Goal: Communication & Community: Answer question/provide support

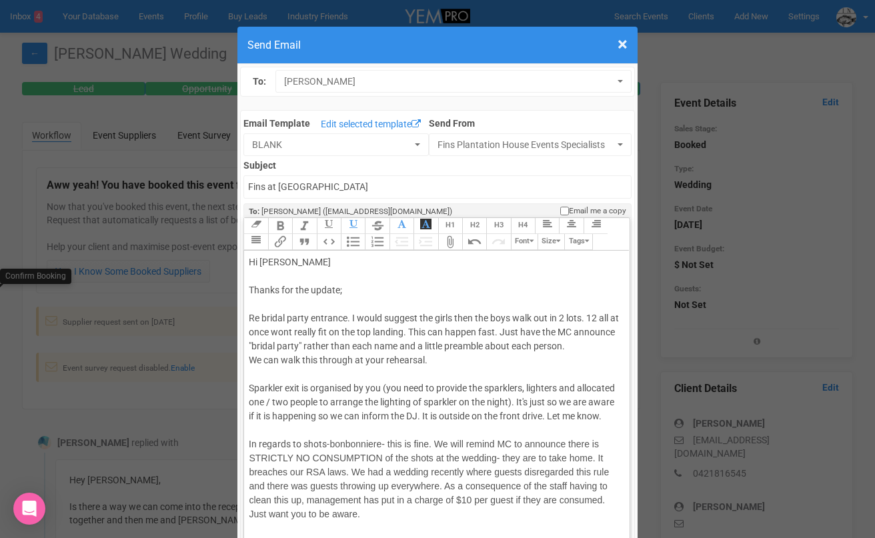
scroll to position [289, 0]
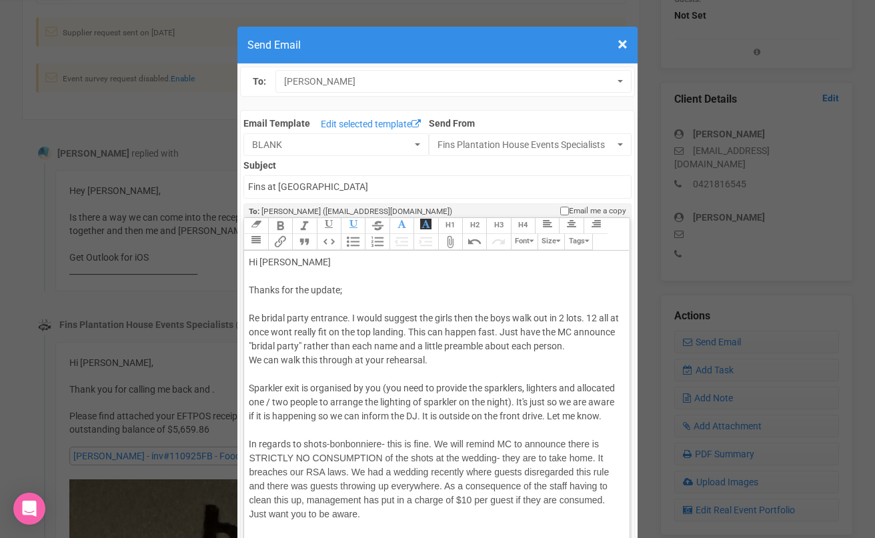
click at [351, 289] on div "Hi [PERSON_NAME] Thanks for the update; Re bridal party entrance. I would sugge…" at bounding box center [434, 339] width 371 height 168
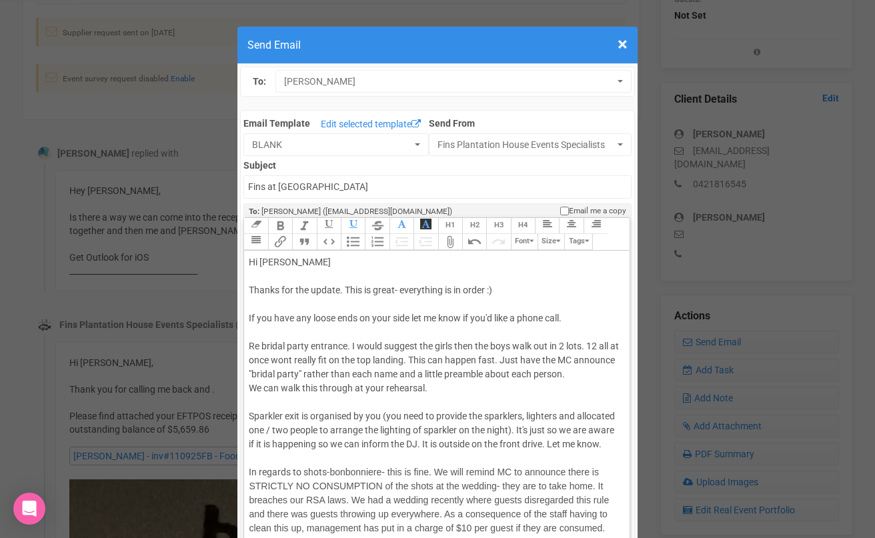
click at [455, 342] on div "Hi [PERSON_NAME] Thanks for the update. This is great- everything is in order :…" at bounding box center [434, 353] width 371 height 196
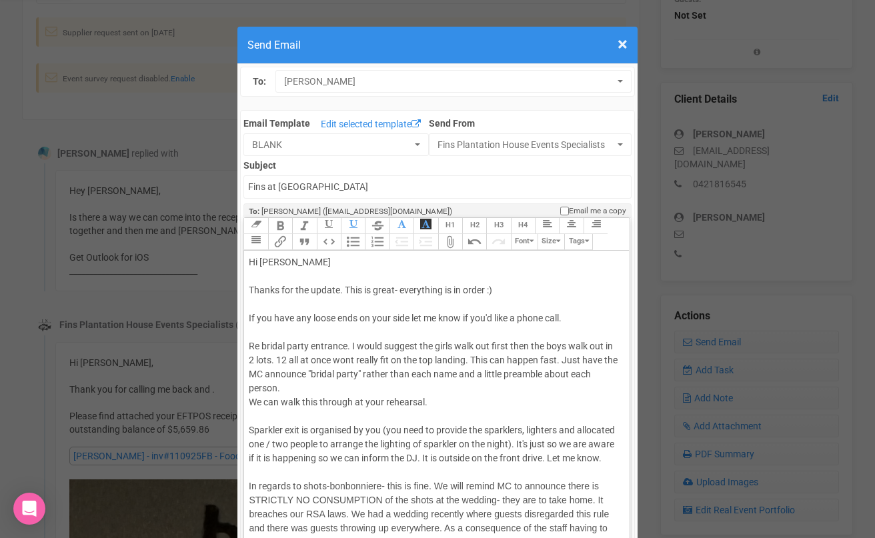
click at [592, 347] on div "Hi [PERSON_NAME] Thanks for the update. This is great- everything is in order :…" at bounding box center [434, 360] width 371 height 210
click at [604, 344] on div "Hi [PERSON_NAME] Thanks for the update. This is great- everything is in order :…" at bounding box center [434, 360] width 371 height 210
click at [472, 359] on div "Hi [PERSON_NAME] Thanks for the update. This is great- everything is in order :…" at bounding box center [434, 360] width 371 height 210
click at [565, 358] on div "Hi [PERSON_NAME] Thanks for the update. This is great- everything is in order :…" at bounding box center [434, 360] width 371 height 210
click at [249, 373] on div "Hi [PERSON_NAME] Thanks for the update. This is great- everything is in order :…" at bounding box center [434, 360] width 371 height 210
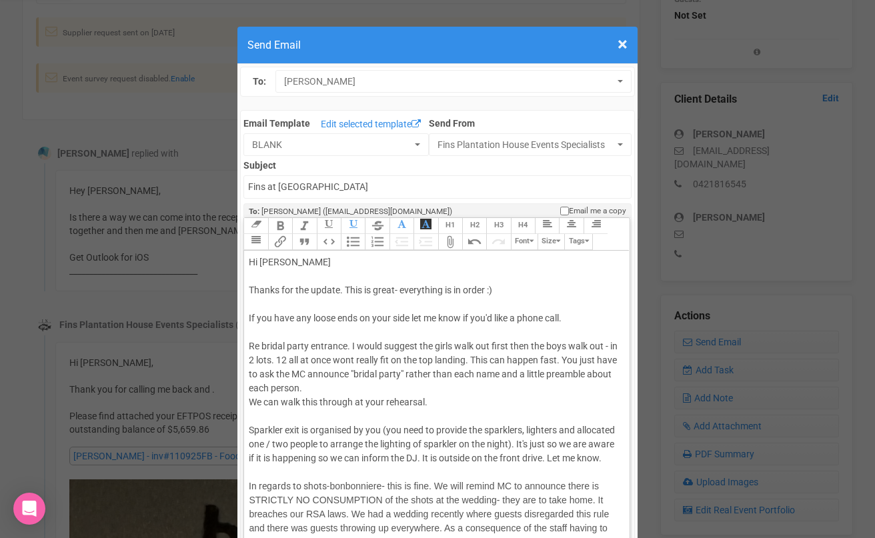
click at [309, 374] on div "Hi [PERSON_NAME] Thanks for the update. This is great- everything is in order :…" at bounding box center [434, 360] width 371 height 210
click at [341, 386] on div "Hi [PERSON_NAME] Thanks for the update. This is great- everything is in order :…" at bounding box center [434, 360] width 371 height 210
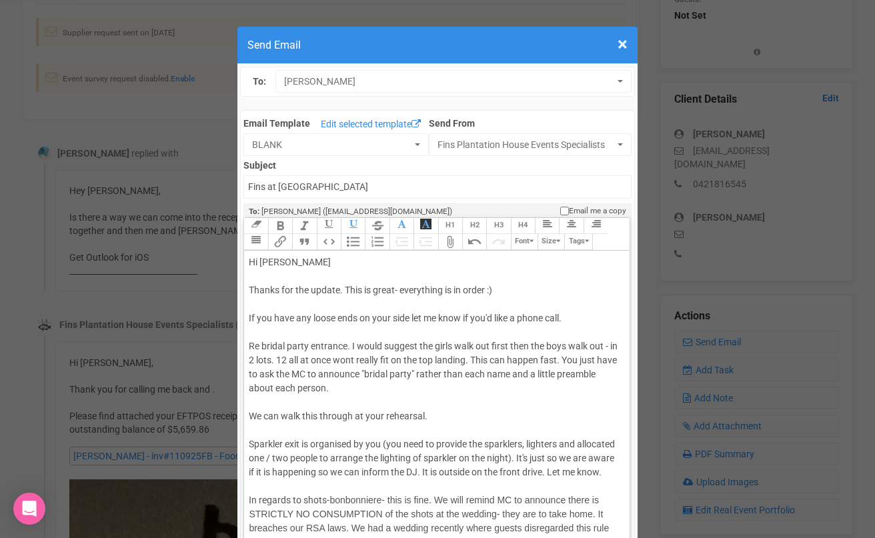
click at [441, 411] on div "Hi [PERSON_NAME] Thanks for the update. This is great- everything is in order :…" at bounding box center [434, 367] width 371 height 224
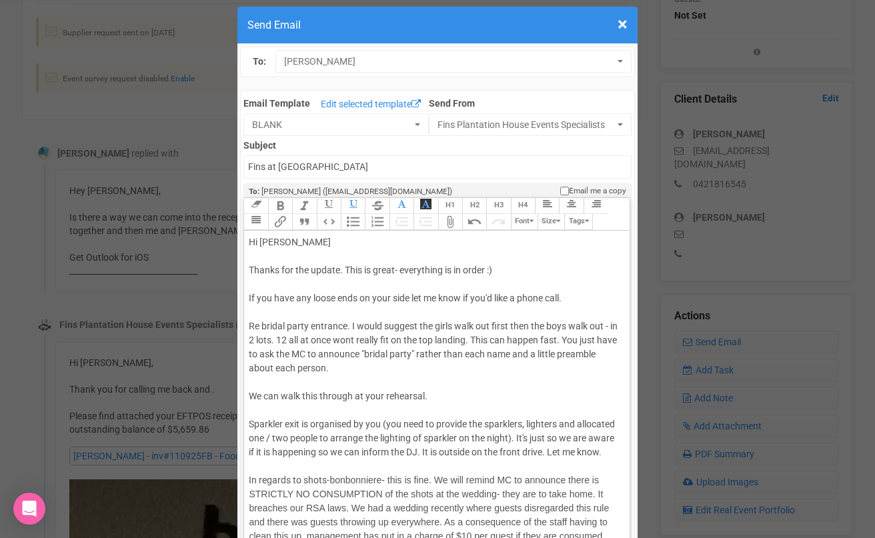
scroll to position [25, 0]
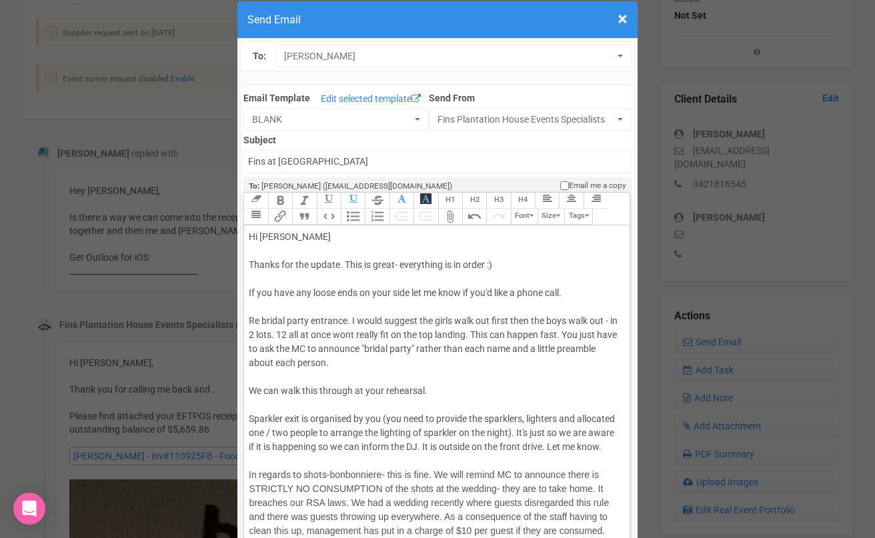
click at [299, 415] on div "Hi [PERSON_NAME] Thanks for the update. This is great- everything is in order :…" at bounding box center [434, 342] width 371 height 224
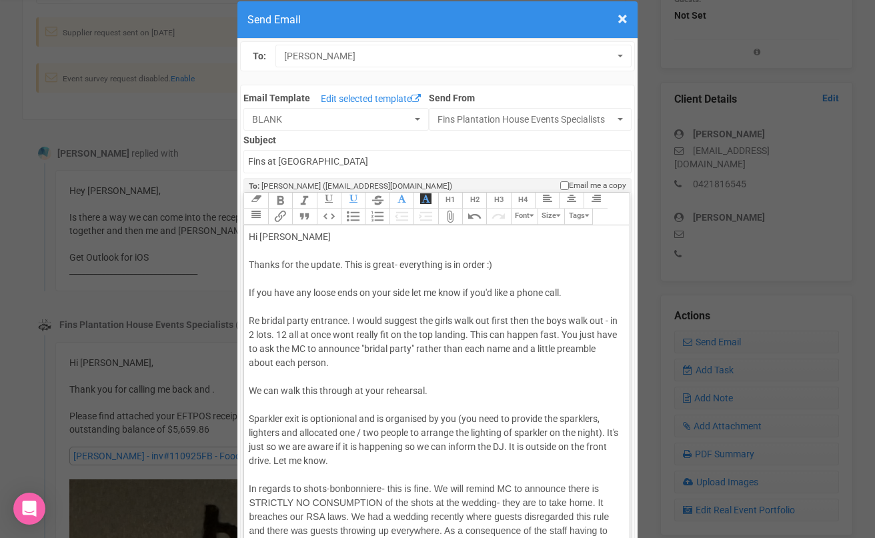
click at [613, 435] on div "Hi [PERSON_NAME] Thanks for the update. This is great- everything is in order :…" at bounding box center [434, 349] width 371 height 238
click at [422, 447] on div "Hi [PERSON_NAME] Thanks for the update. This is great- everything is in order :…" at bounding box center [434, 349] width 371 height 238
click at [567, 447] on div "Hi [PERSON_NAME] Thanks for the update. This is great- everything is in order :…" at bounding box center [434, 349] width 371 height 238
click at [435, 460] on div "Hi [PERSON_NAME] Thanks for the update. This is great- everything is in order :…" at bounding box center [434, 349] width 371 height 238
click at [479, 462] on div "Hi [PERSON_NAME] Thanks for the update. This is great- everything is in order :…" at bounding box center [434, 349] width 371 height 238
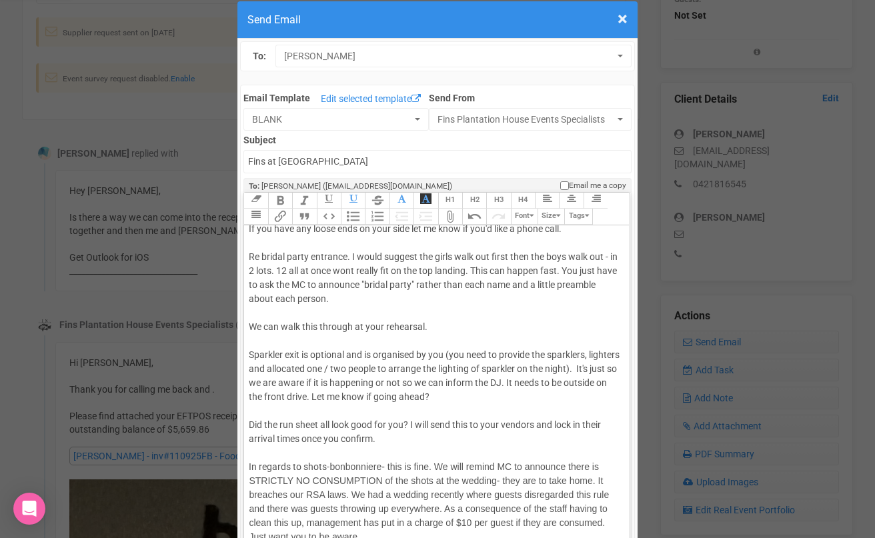
scroll to position [65, 0]
click at [447, 440] on div "Hi [PERSON_NAME] Thanks for the update. This is great- everything is in order :…" at bounding box center [434, 305] width 371 height 280
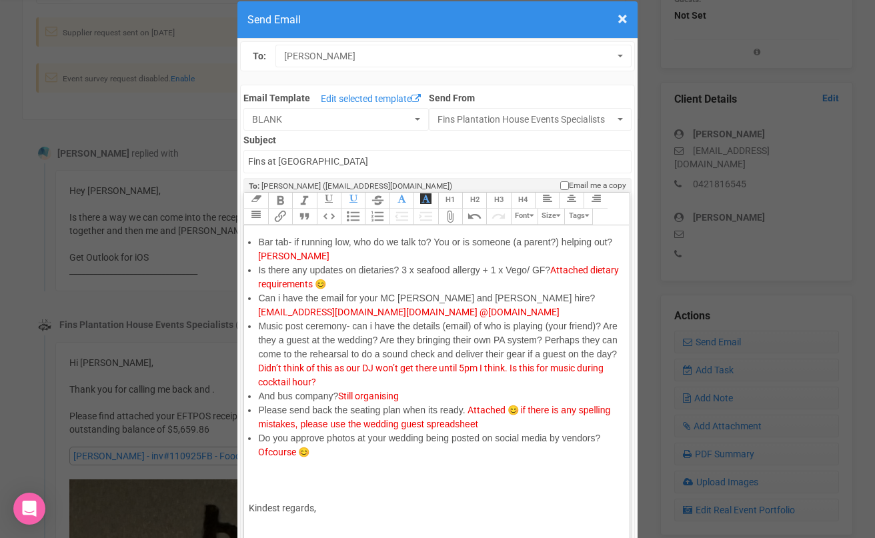
scroll to position [388, 0]
drag, startPoint x: 509, startPoint y: 312, endPoint x: 379, endPoint y: 316, distance: 129.4
click at [379, 316] on li "Can i have the email for your MC [PERSON_NAME] and [PERSON_NAME] hire? [EMAIL_A…" at bounding box center [438, 305] width 361 height 28
copy span "[DOMAIN_NAME] @[DOMAIN_NAME]"
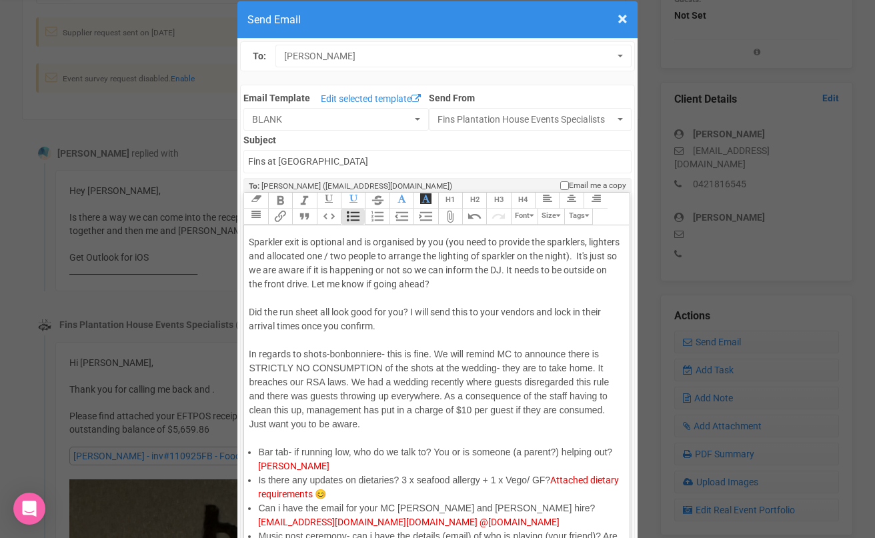
scroll to position [0, 0]
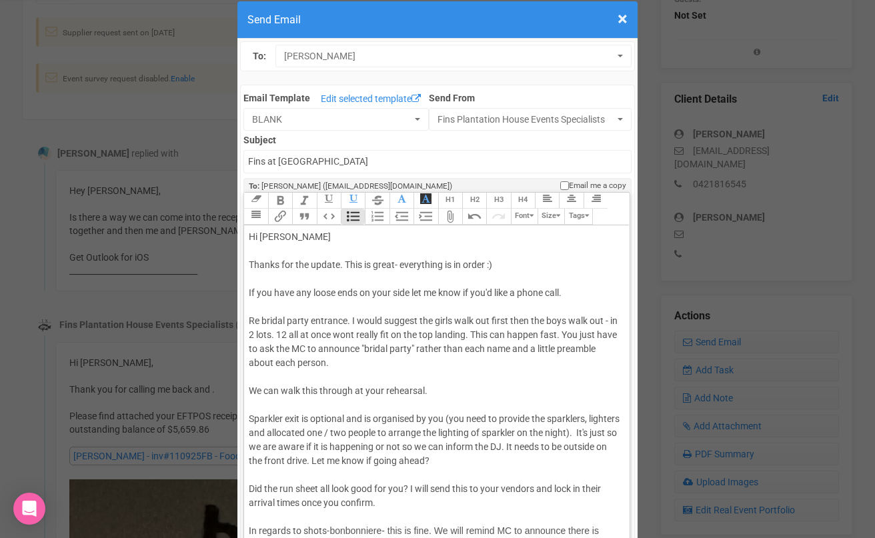
click at [448, 386] on div "Hi [PERSON_NAME] Thanks for the update. This is great- everything is in order :…" at bounding box center [434, 370] width 371 height 280
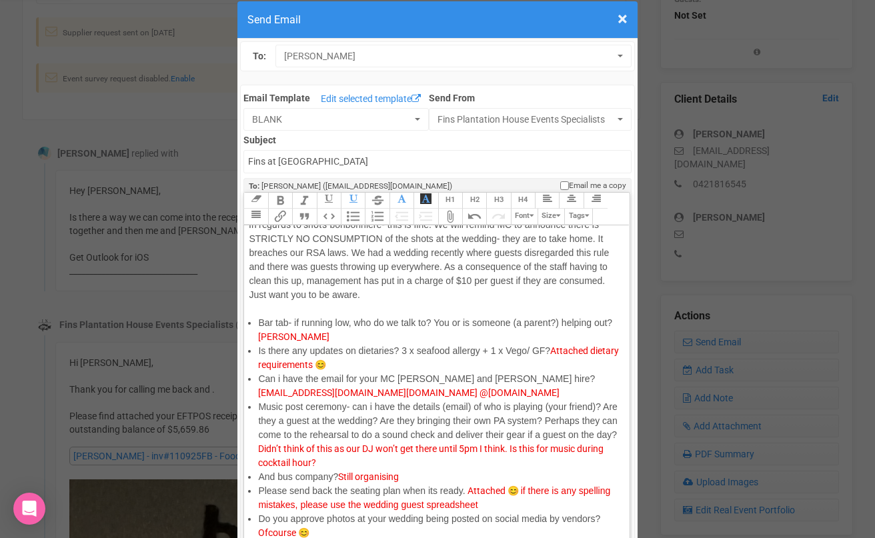
scroll to position [393, 0]
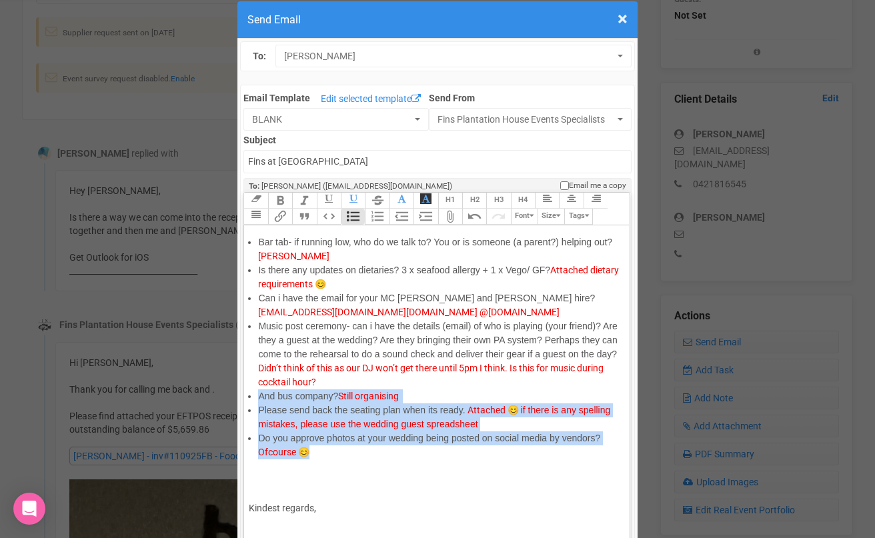
drag, startPoint x: 322, startPoint y: 452, endPoint x: 259, endPoint y: 396, distance: 84.0
click at [259, 396] on ul "Bar tab- if running low, who do we talk to? You or is someone (a parent?) helpi…" at bounding box center [434, 347] width 371 height 224
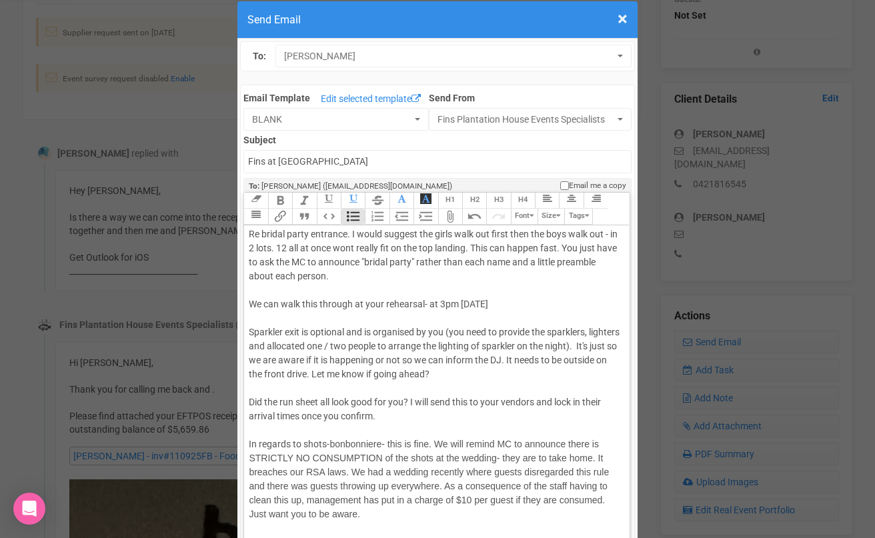
scroll to position [173, 0]
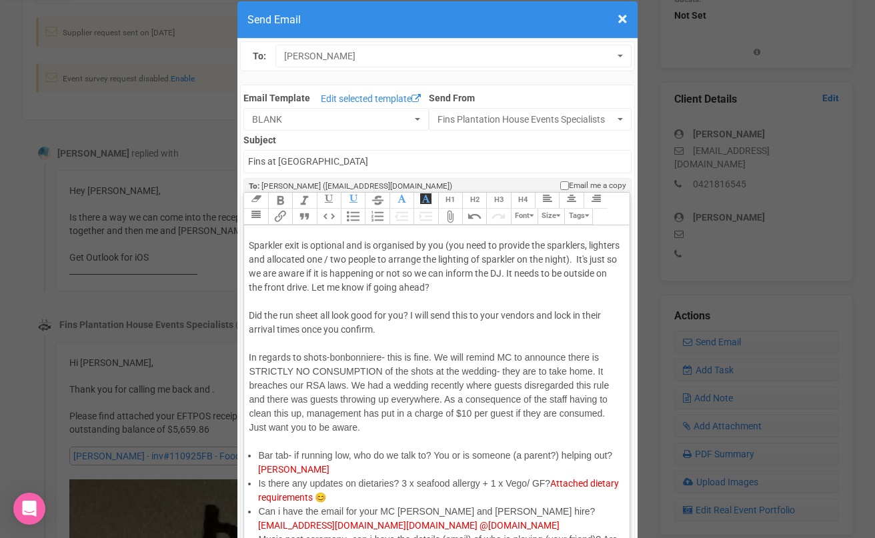
click at [358, 341] on div "In regards to shots- bonbonniere- this is fine. We will remind MC to announce t…" at bounding box center [434, 393] width 371 height 112
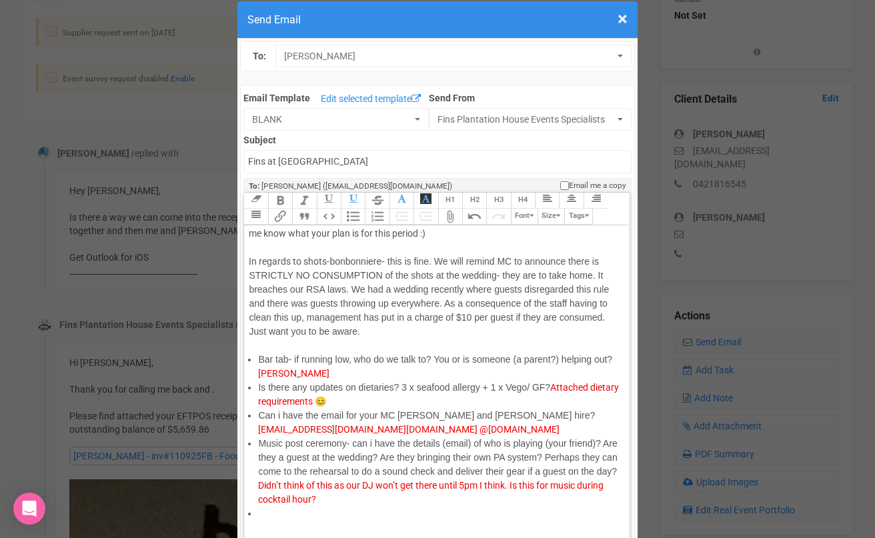
scroll to position [377, 0]
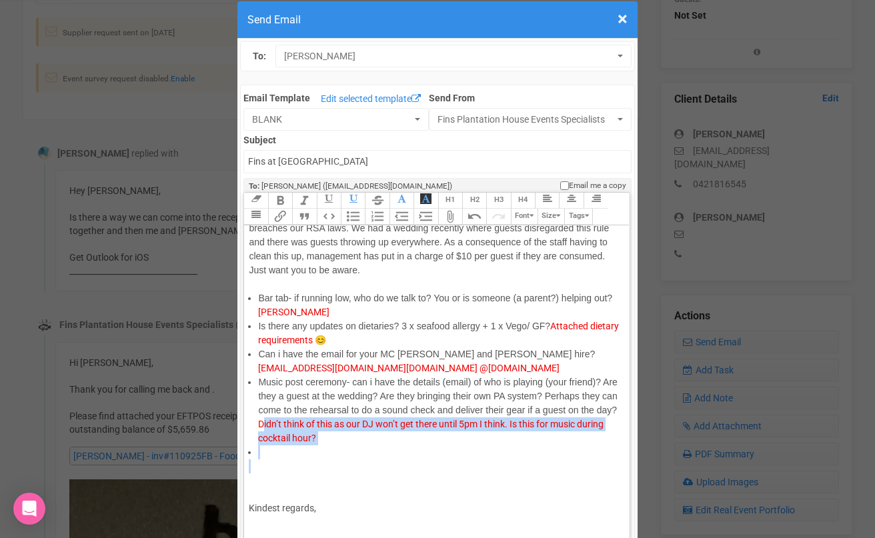
drag, startPoint x: 278, startPoint y: 465, endPoint x: 264, endPoint y: 419, distance: 48.7
click at [264, 419] on trix-editor "Hi [PERSON_NAME] Thanks for the update. This is great- everything is in order :…" at bounding box center [436, 386] width 385 height 323
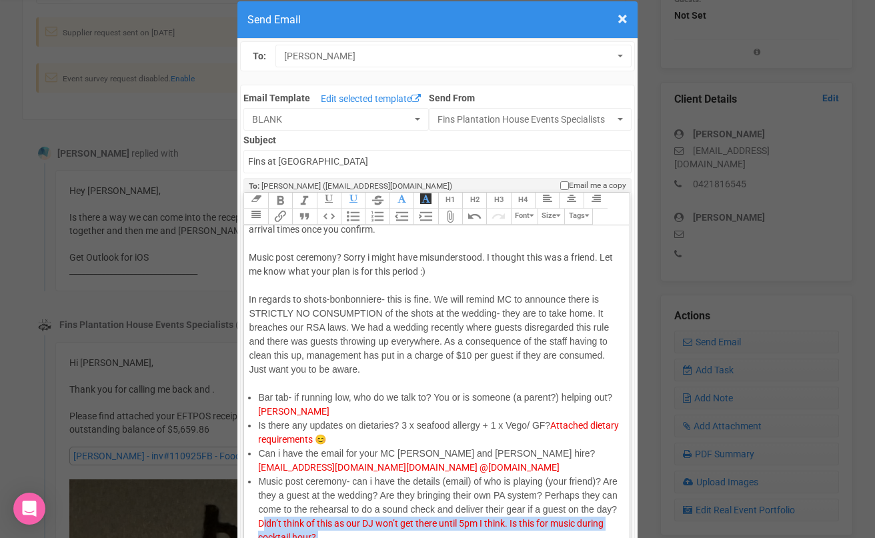
scroll to position [108, 0]
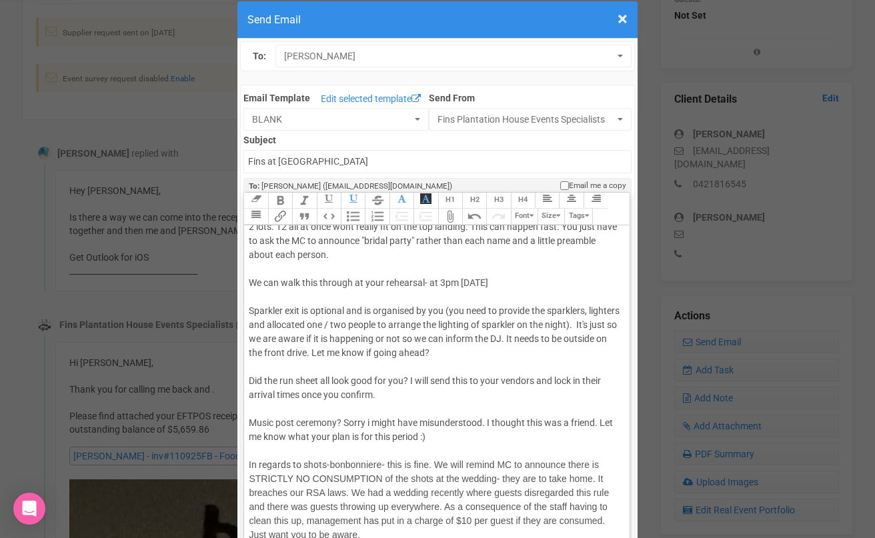
click at [337, 422] on div "Music post ceremony? Sorry i might have misunderstood. I thought this was a fri…" at bounding box center [434, 479] width 371 height 154
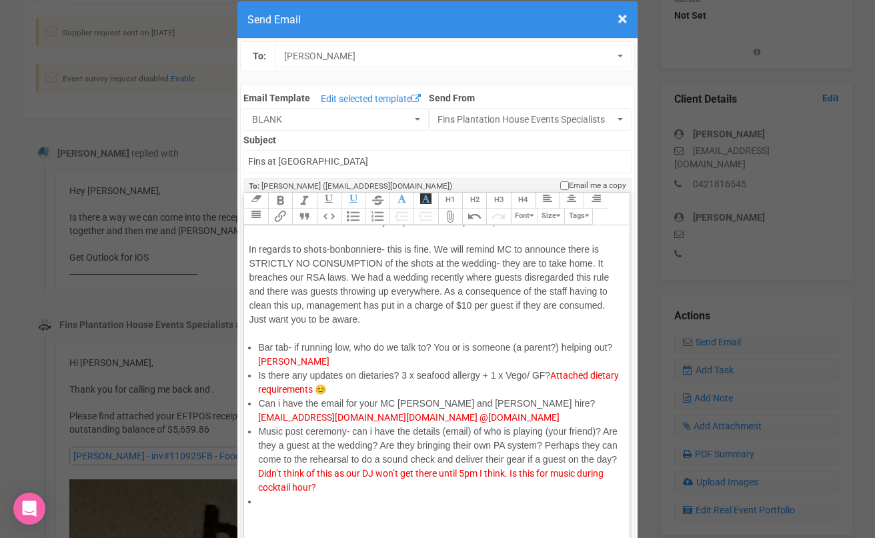
scroll to position [325, 0]
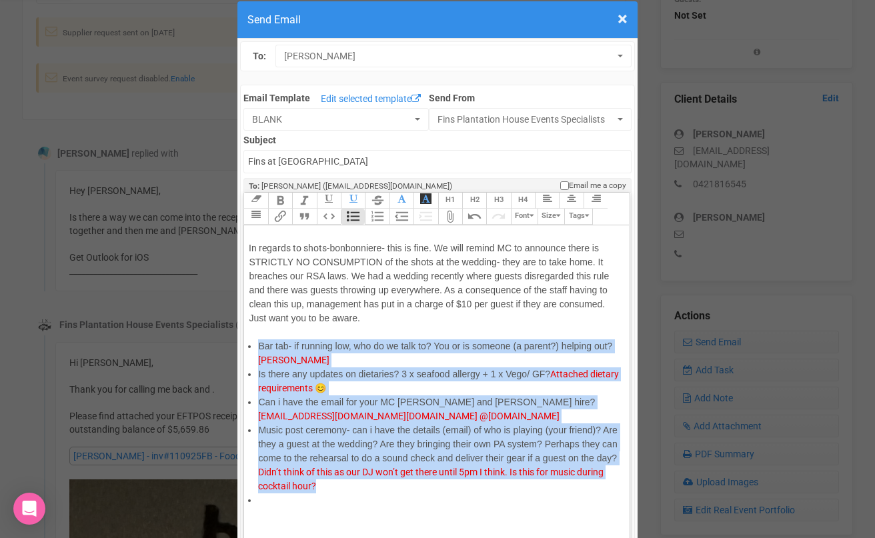
drag, startPoint x: 276, startPoint y: 503, endPoint x: 253, endPoint y: 353, distance: 151.7
click at [253, 353] on ul "Bar tab- if running low, who do we talk to? You or is someone (a parent?) helpi…" at bounding box center [434, 423] width 371 height 168
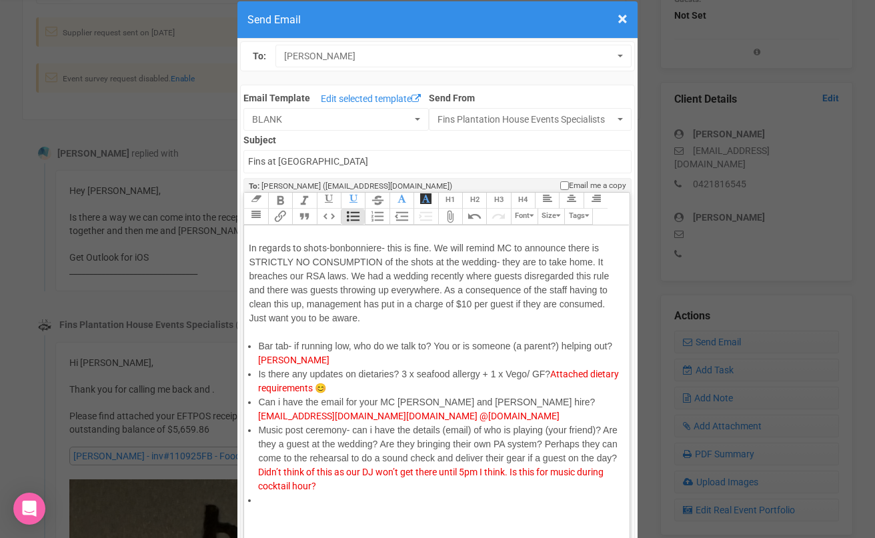
scroll to position [235, 0]
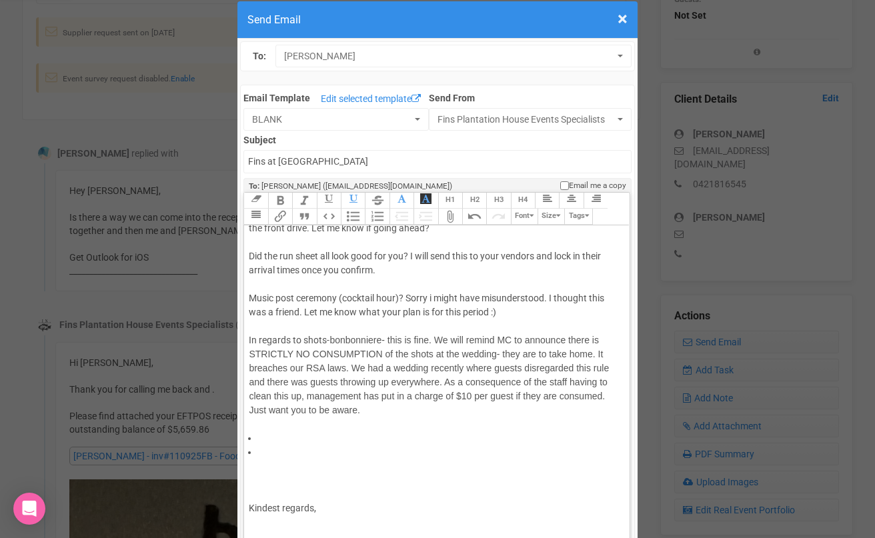
click at [269, 481] on div "Kindest regards," at bounding box center [434, 508] width 371 height 70
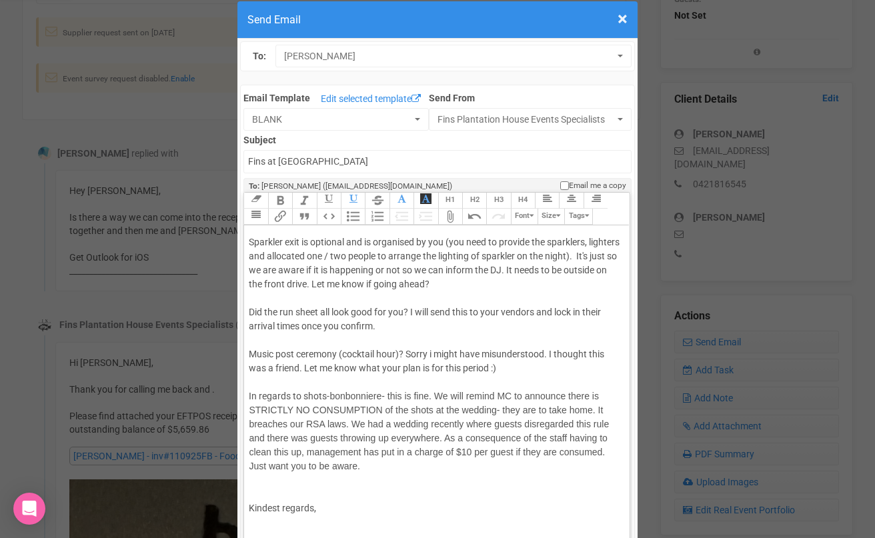
scroll to position [179, 0]
click at [275, 366] on div "Music post ceremony (cocktail hour)? Sorry i might have misunderstood. I though…" at bounding box center [434, 410] width 371 height 154
click at [298, 363] on div "Music post ceremony (cocktail hour)? Sorry i might have misunderstood. I though…" at bounding box center [434, 410] width 371 height 154
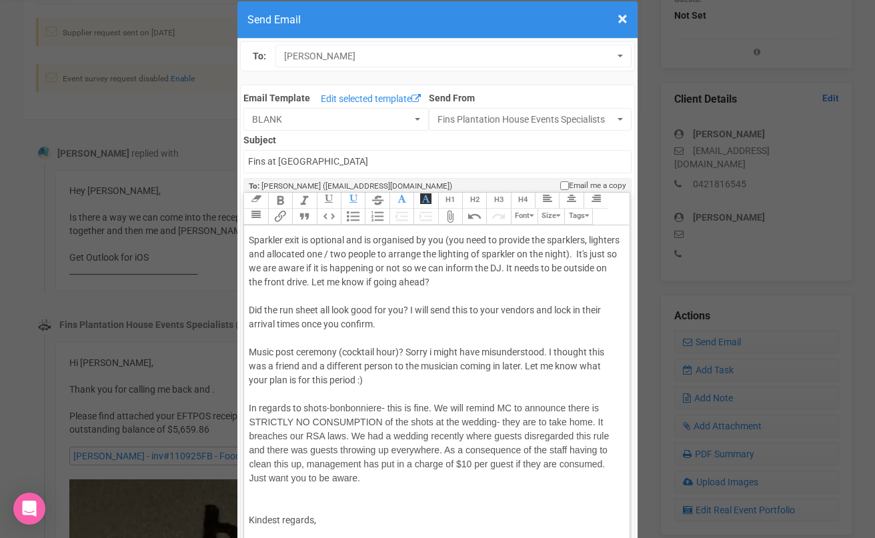
click at [428, 390] on div "Music post ceremony (cocktail hour)? Sorry i might have misunderstood. I though…" at bounding box center [434, 415] width 371 height 168
click at [304, 407] on div "Music post ceremony (cocktail hour)? Sorry i might have misunderstood. I though…" at bounding box center [434, 415] width 371 height 168
drag, startPoint x: 347, startPoint y: 409, endPoint x: 320, endPoint y: 409, distance: 27.3
click at [320, 409] on div "Music post ceremony (cocktail hour)? Sorry i might have misunderstood. I though…" at bounding box center [434, 415] width 371 height 168
click at [370, 403] on span "bonbonniere- this is fine. We will remind MC to announce there is STRICTLY NO C…" at bounding box center [429, 443] width 360 height 81
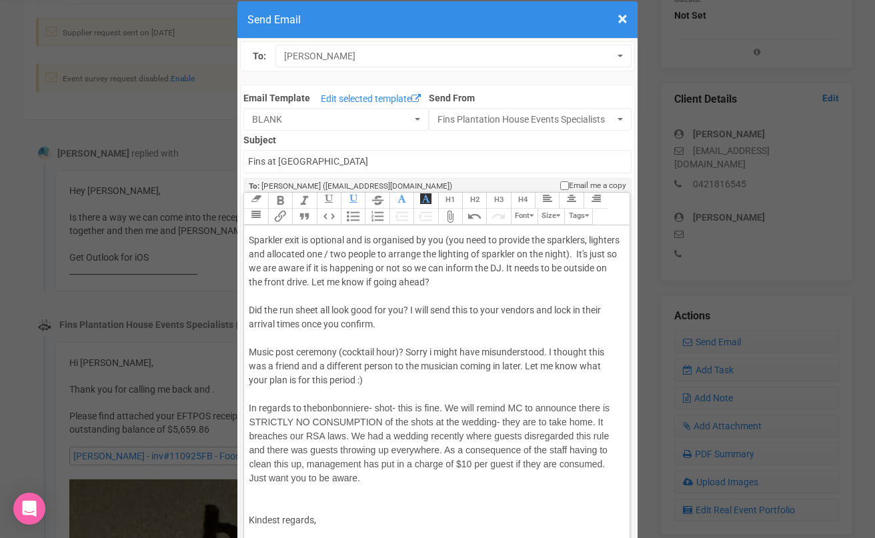
click at [431, 406] on span "bonbonniere- shot- this is fine. We will remind MC to announce there is STRICTL…" at bounding box center [429, 443] width 361 height 81
click at [425, 406] on span "bonbonniere- shot- this is fine. We will remind MC to announce there is STRICTL…" at bounding box center [429, 443] width 361 height 81
drag, startPoint x: 373, startPoint y: 450, endPoint x: 316, endPoint y: 453, distance: 57.4
click at [316, 453] on span "bonbonniere- shot- this is totally fine. We will remind MC to announce there is…" at bounding box center [429, 443] width 361 height 81
drag, startPoint x: 260, startPoint y: 465, endPoint x: 358, endPoint y: 463, distance: 98.0
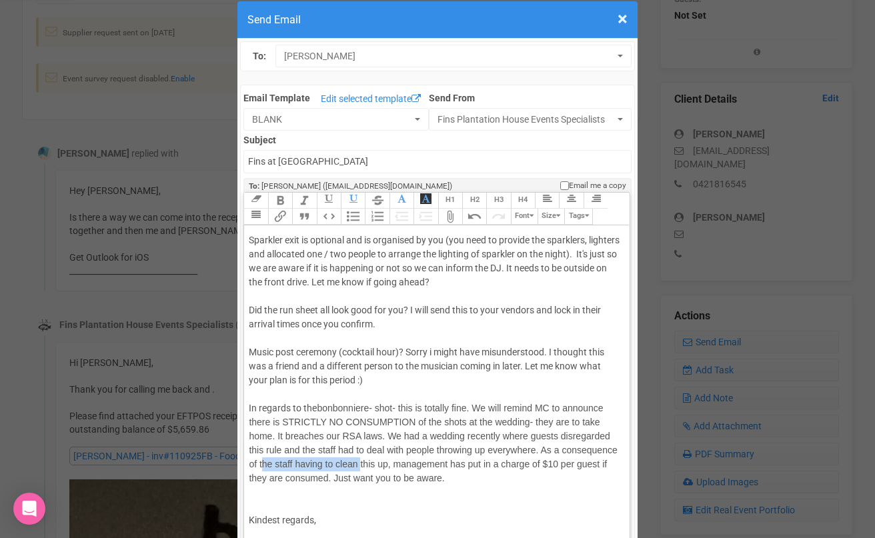
click at [358, 463] on span "bonbonniere- shot- this is totally fine. We will remind MC to announce there is…" at bounding box center [433, 443] width 368 height 81
click at [290, 465] on span "bonbonniere- shot- this is totally fine. We will remind MC to announce there is…" at bounding box center [433, 443] width 368 height 81
click at [360, 477] on div "Music post ceremony (cocktail hour)? Sorry i might have misunderstood. I though…" at bounding box center [434, 415] width 371 height 168
click at [319, 389] on div "Music post ceremony (cocktail hour)? Sorry i might have misunderstood. I though…" at bounding box center [434, 415] width 371 height 168
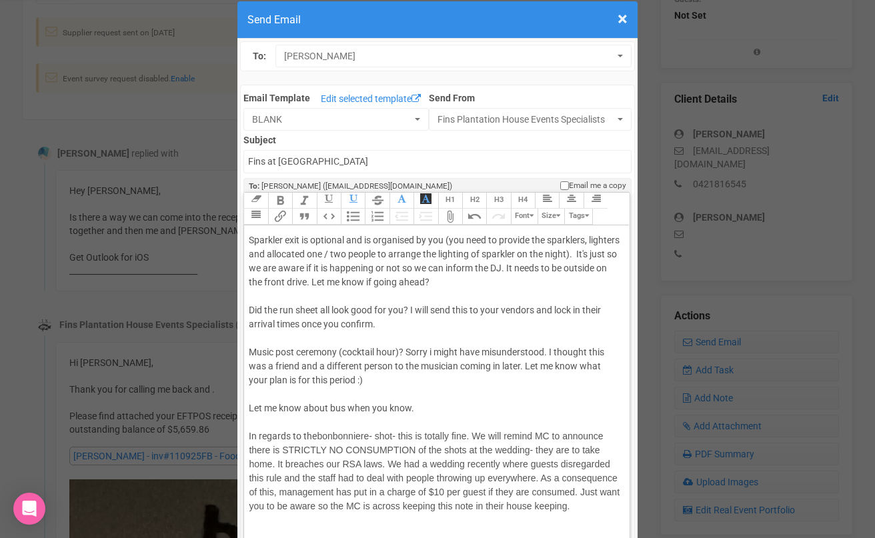
scroll to position [221, 0]
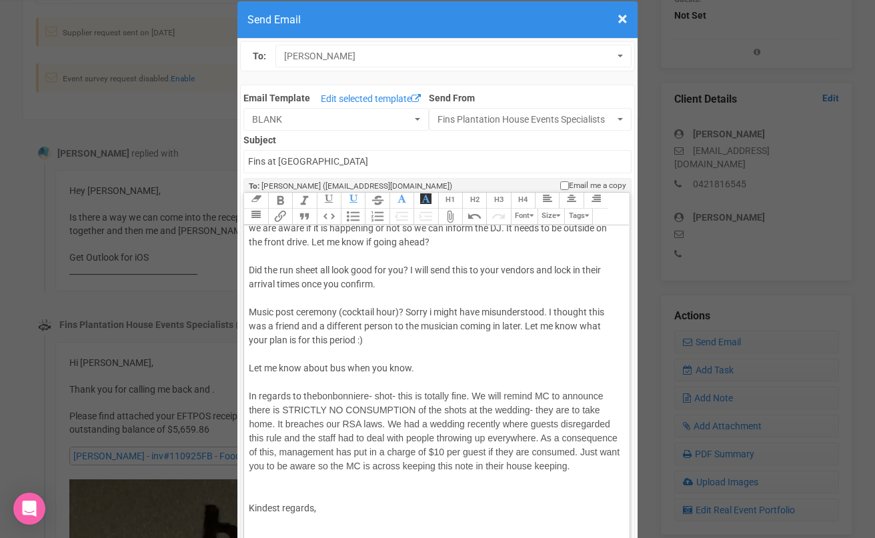
click at [283, 487] on div "Kindest regards," at bounding box center [434, 515] width 371 height 56
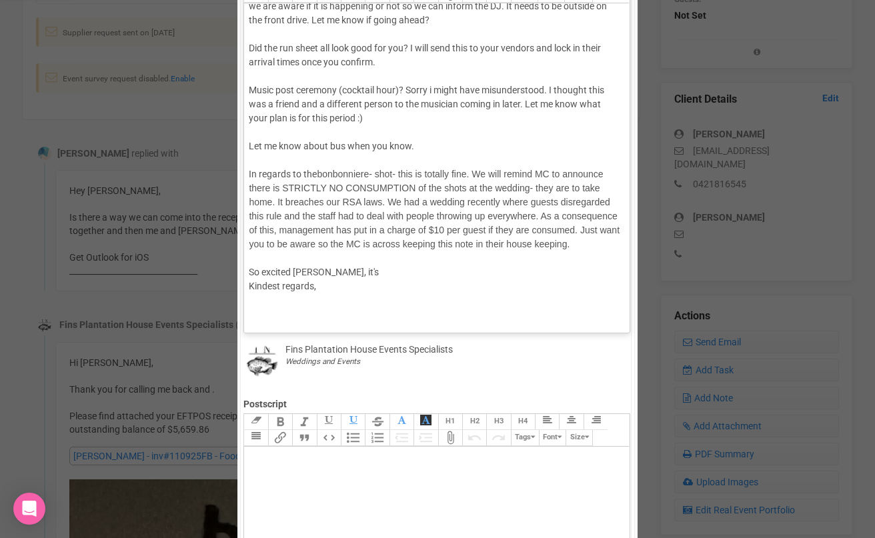
scroll to position [253, 0]
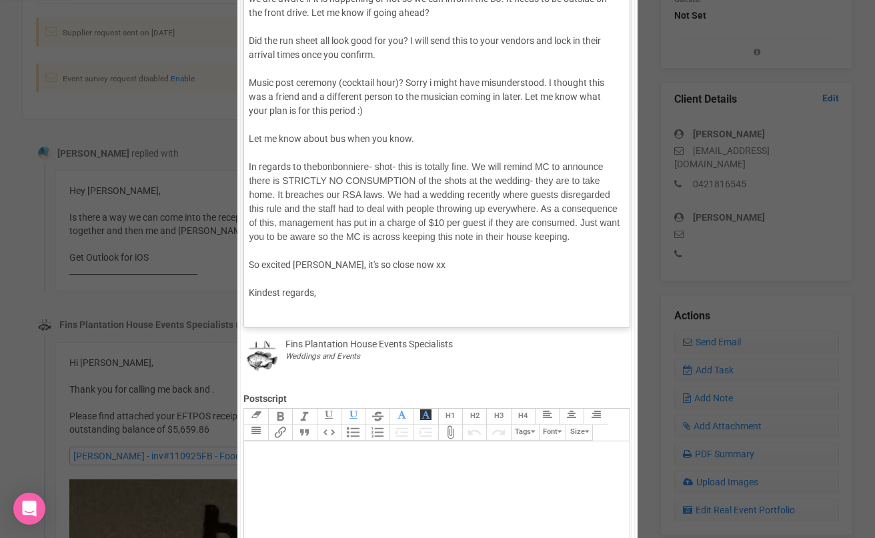
click at [345, 309] on div "So excited [PERSON_NAME], it's so close now xx Kindest regards," at bounding box center [434, 293] width 371 height 70
type trix-editor "<div>Hi [PERSON_NAME];<br><br>Thanks for the update. This is great- everything …"
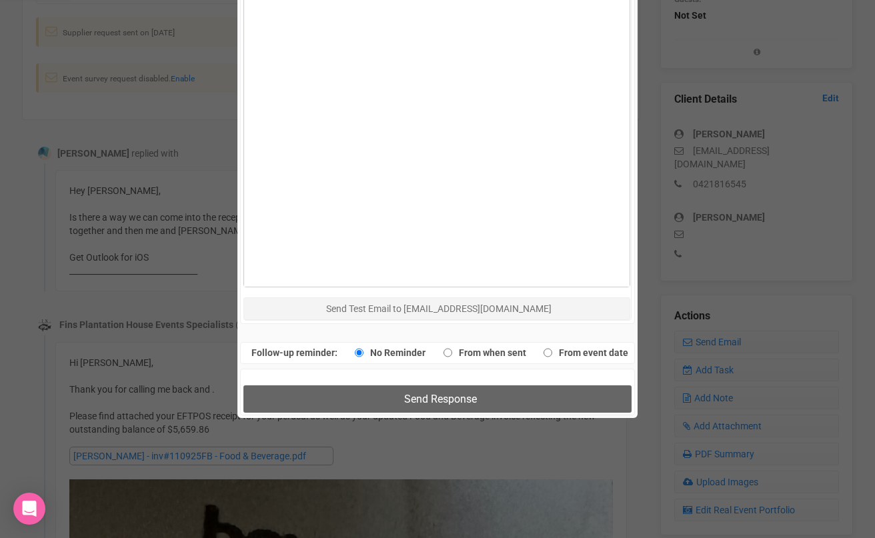
scroll to position [851, 0]
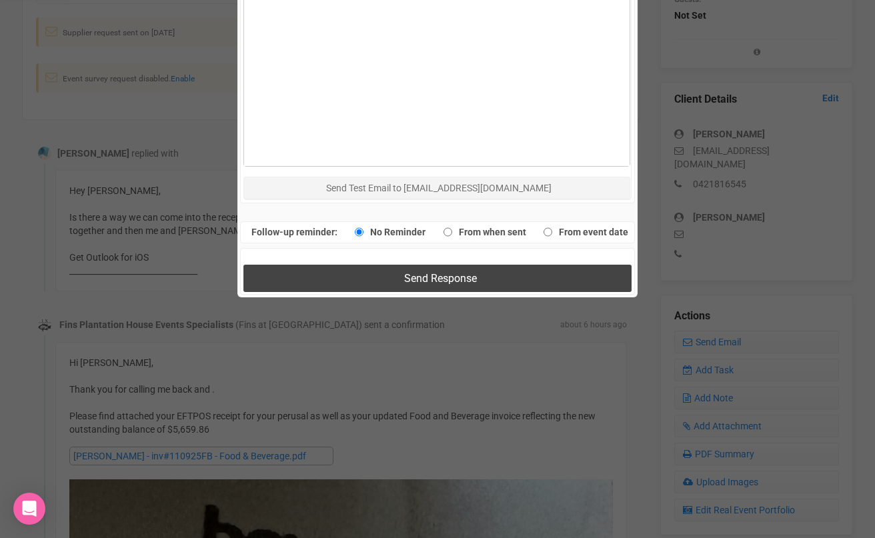
click at [396, 287] on button "Send Response" at bounding box center [436, 278] width 387 height 27
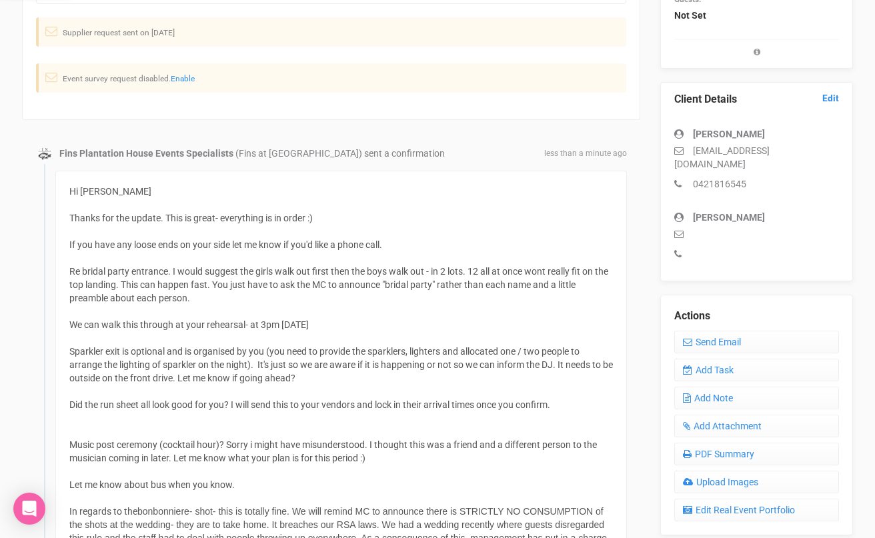
scroll to position [0, 0]
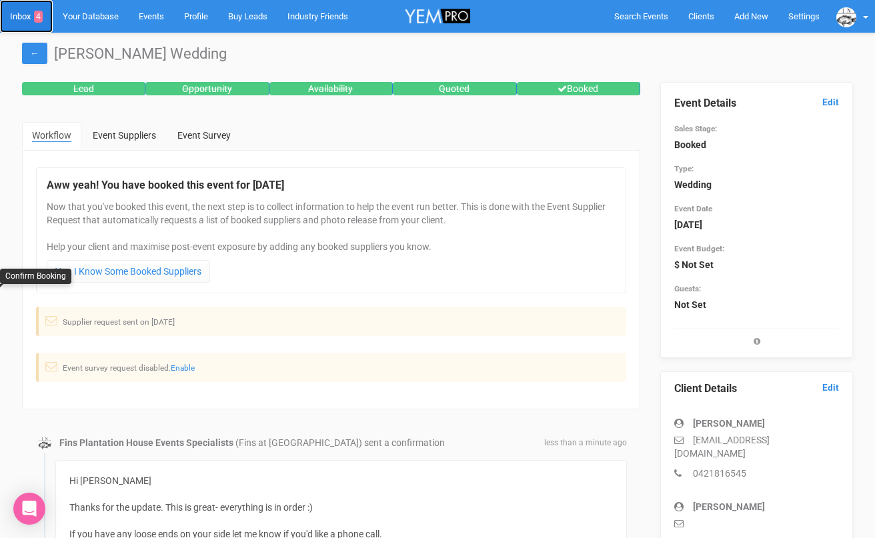
click at [21, 20] on link "Inbox 4" at bounding box center [26, 16] width 53 height 33
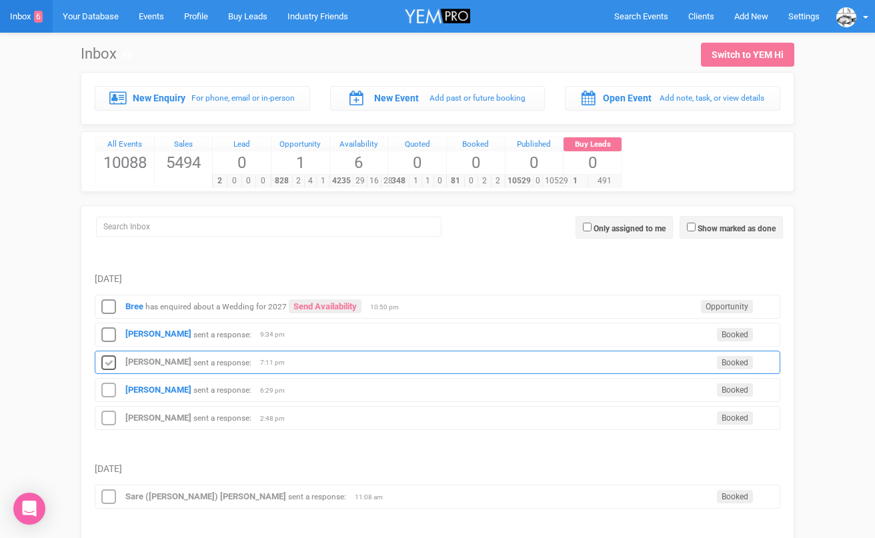
click at [109, 359] on icon at bounding box center [109, 363] width 20 height 17
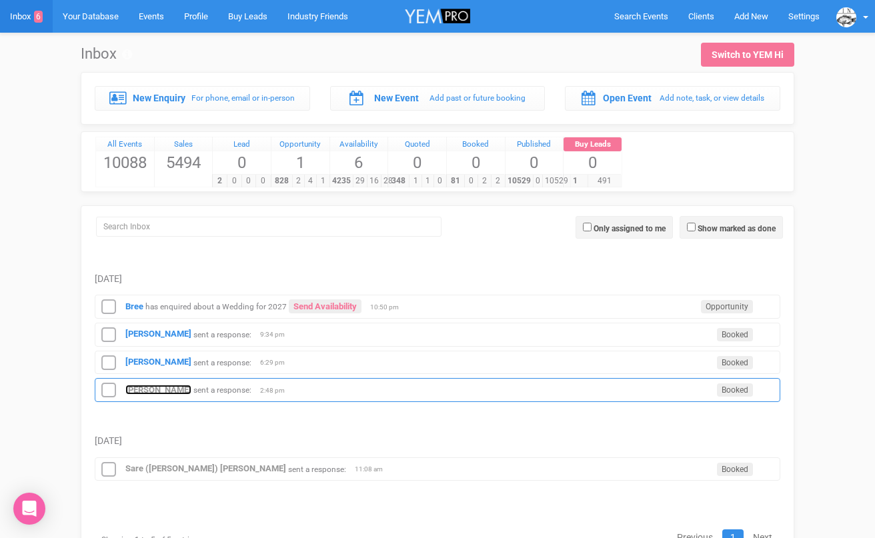
click at [148, 394] on strong "[PERSON_NAME]" at bounding box center [158, 390] width 66 height 10
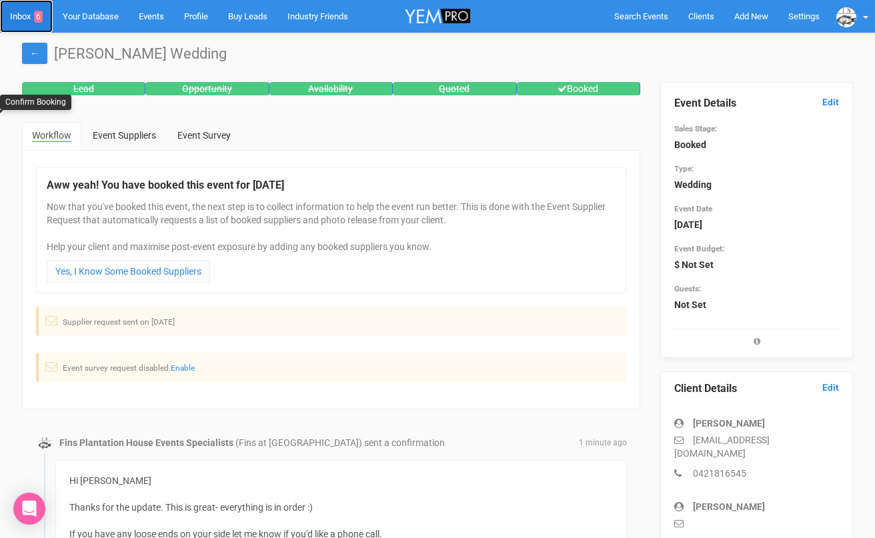
click at [23, 23] on link "Inbox 6" at bounding box center [26, 16] width 53 height 33
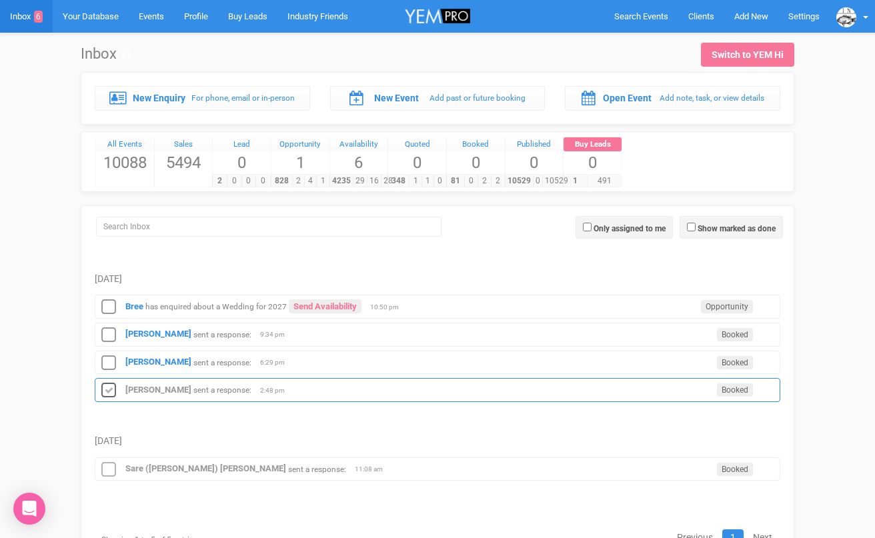
click at [111, 386] on icon at bounding box center [109, 390] width 20 height 17
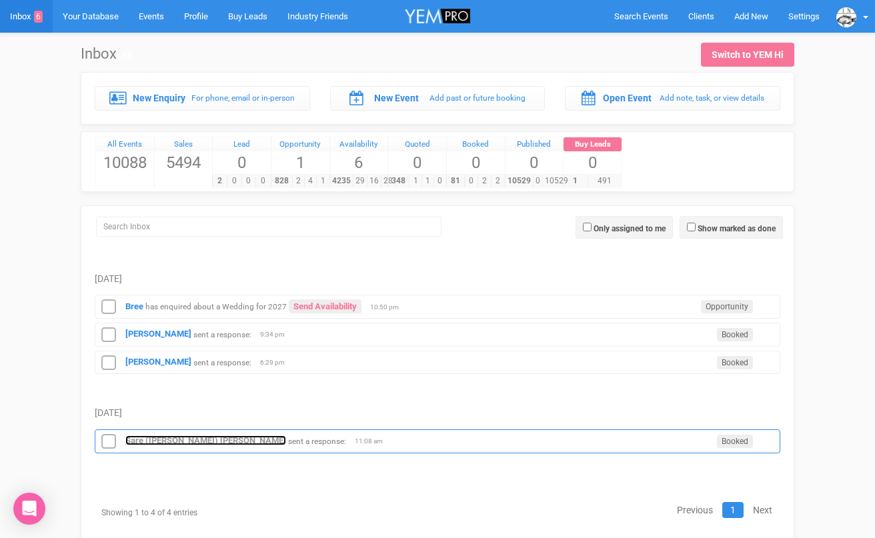
click at [153, 438] on strong "Sare ([PERSON_NAME]) [PERSON_NAME]" at bounding box center [205, 440] width 161 height 10
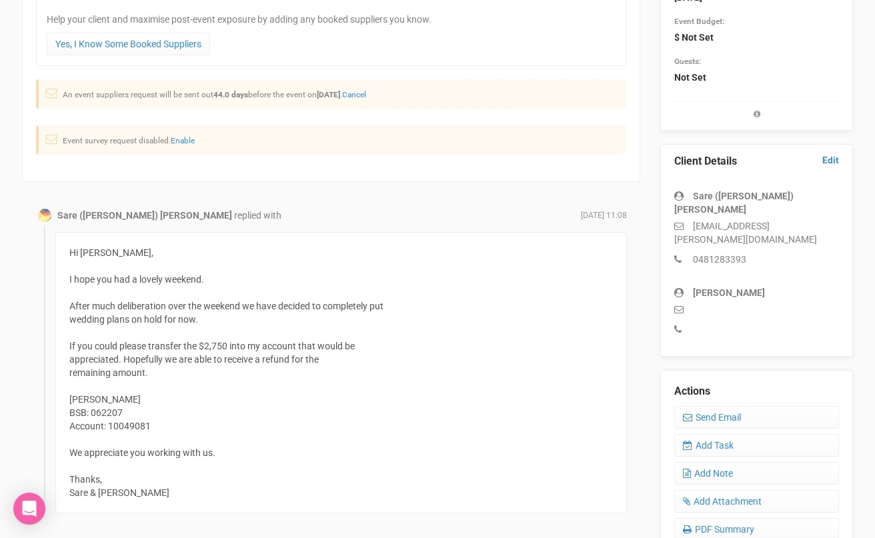
scroll to position [277, 0]
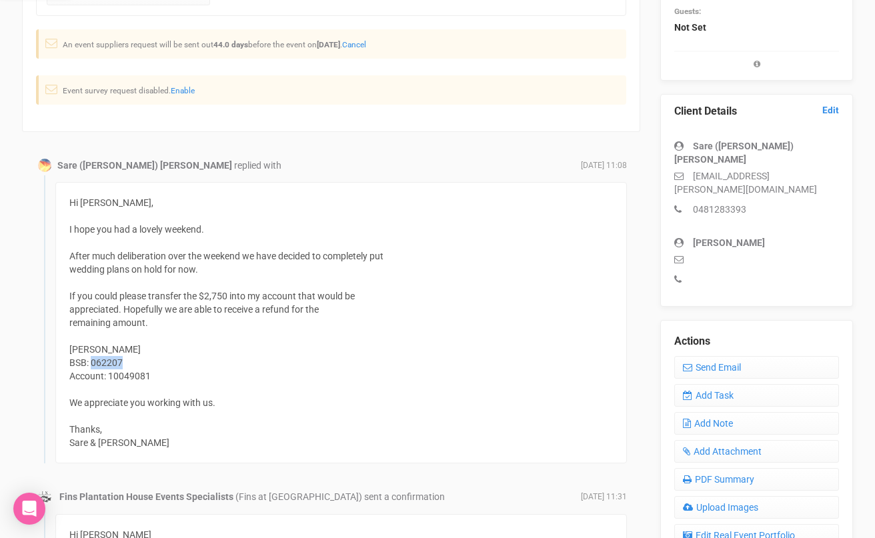
drag, startPoint x: 125, startPoint y: 363, endPoint x: 93, endPoint y: 363, distance: 32.0
click at [93, 363] on div "Hi [PERSON_NAME], I hope you had a lovely weekend. After much deliberation over…" at bounding box center [340, 322] width 571 height 281
copy div "062207"
drag, startPoint x: 149, startPoint y: 376, endPoint x: 111, endPoint y: 376, distance: 38.7
click at [110, 376] on div "Hi [PERSON_NAME], I hope you had a lovely weekend. After much deliberation over…" at bounding box center [340, 322] width 571 height 281
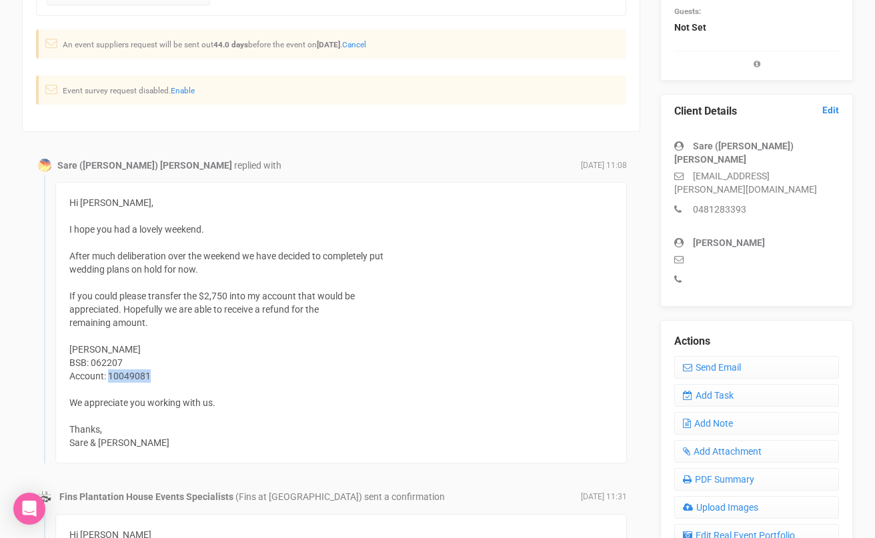
copy div "10049081"
click at [461, 350] on div "Hi [PERSON_NAME], I hope you had a lovely weekend. After much deliberation over…" at bounding box center [340, 322] width 571 height 281
click at [714, 356] on link "Send Email" at bounding box center [756, 367] width 165 height 23
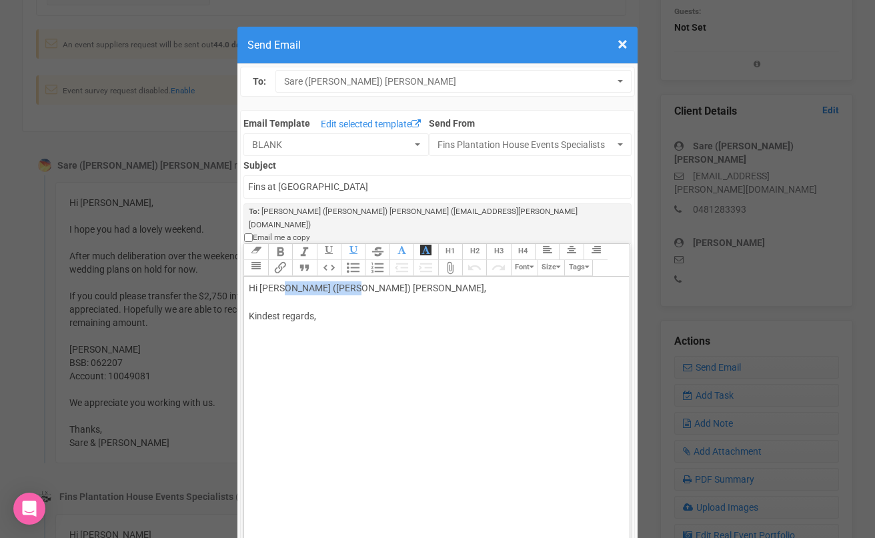
drag, startPoint x: 281, startPoint y: 263, endPoint x: 347, endPoint y: 265, distance: 66.7
click at [347, 281] on div "Hi [PERSON_NAME] ([PERSON_NAME]) [PERSON_NAME], Kindest regards," at bounding box center [434, 316] width 371 height 70
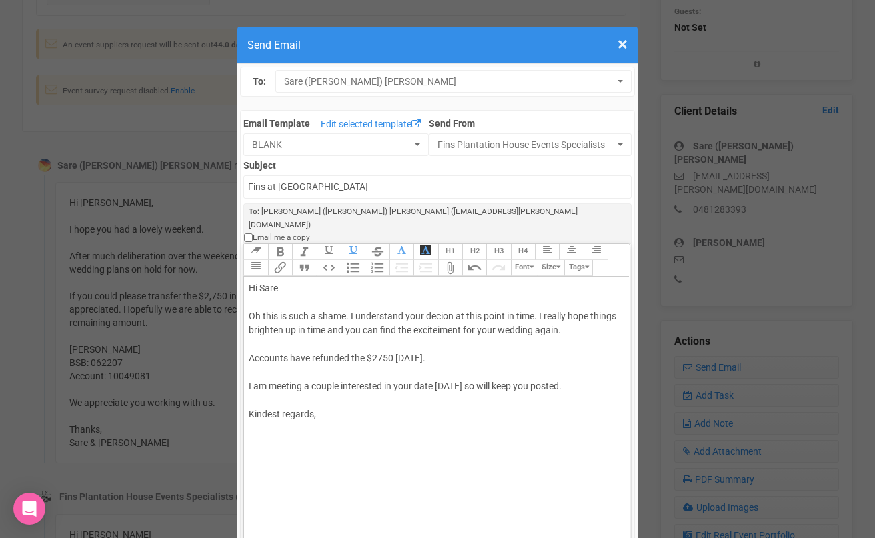
click at [437, 304] on div "Hi Sare Oh this is such a shame. I understand your decion at this point in time…" at bounding box center [434, 365] width 371 height 168
click at [616, 358] on div "Hi Sare Oh this is such a shame. I understand your decion at this point in time…" at bounding box center [434, 365] width 371 height 168
click at [519, 397] on div "Hi Sare Oh this is such a shame. I understand your decion at this point in time…" at bounding box center [434, 365] width 371 height 168
type trix-editor "<div>Hi Sare&nbsp;<br><br>Oh this is such a shame. I understand your decion at …"
click at [609, 362] on div "Hi Sare Oh this is such a shame. I understand your decion at this point in time…" at bounding box center [434, 365] width 371 height 168
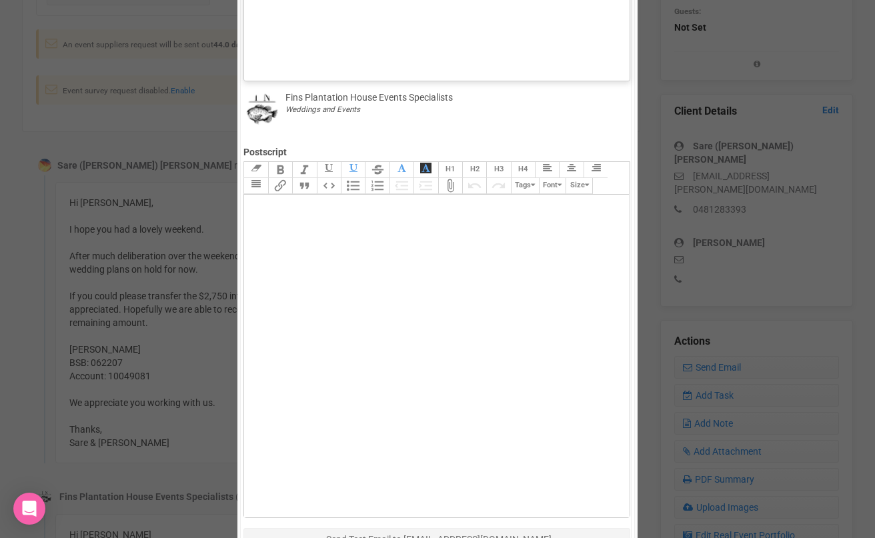
scroll to position [647, 0]
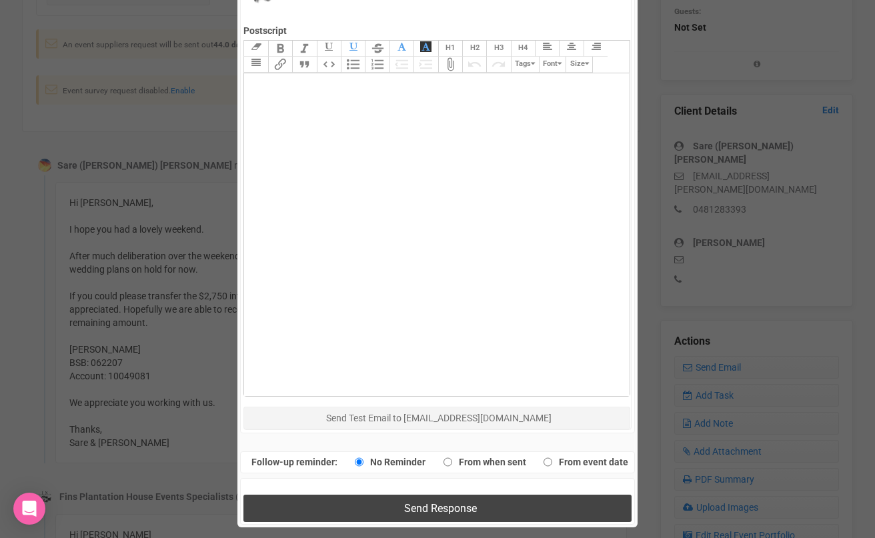
click at [405, 495] on button "Send Response" at bounding box center [436, 508] width 387 height 27
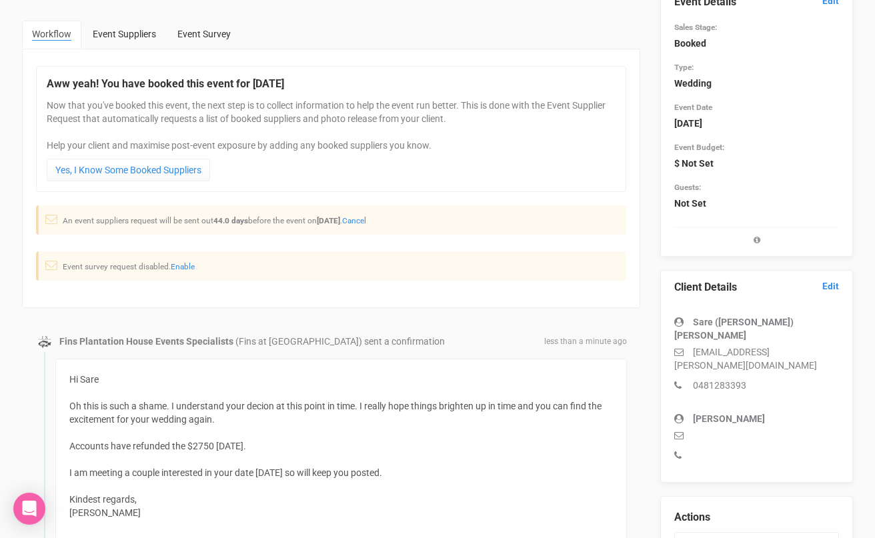
scroll to position [0, 0]
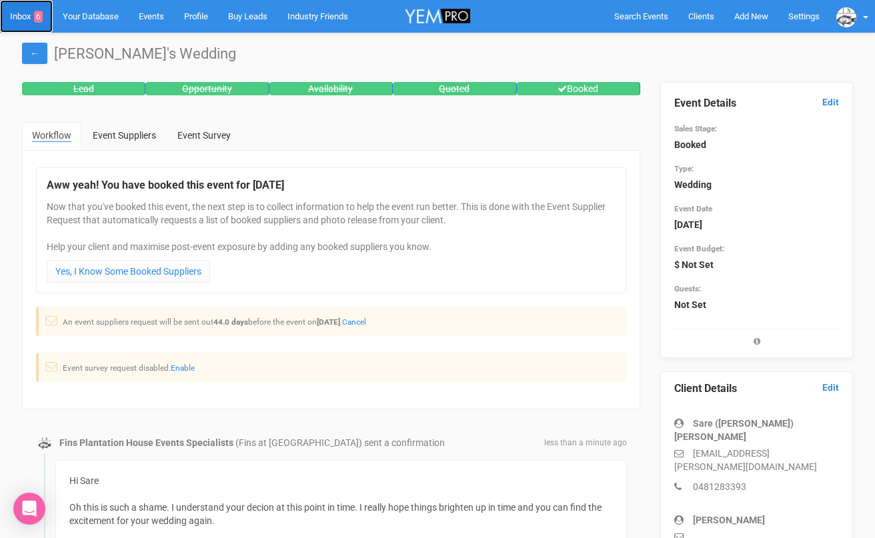
click at [24, 18] on link "Inbox 6" at bounding box center [26, 16] width 53 height 33
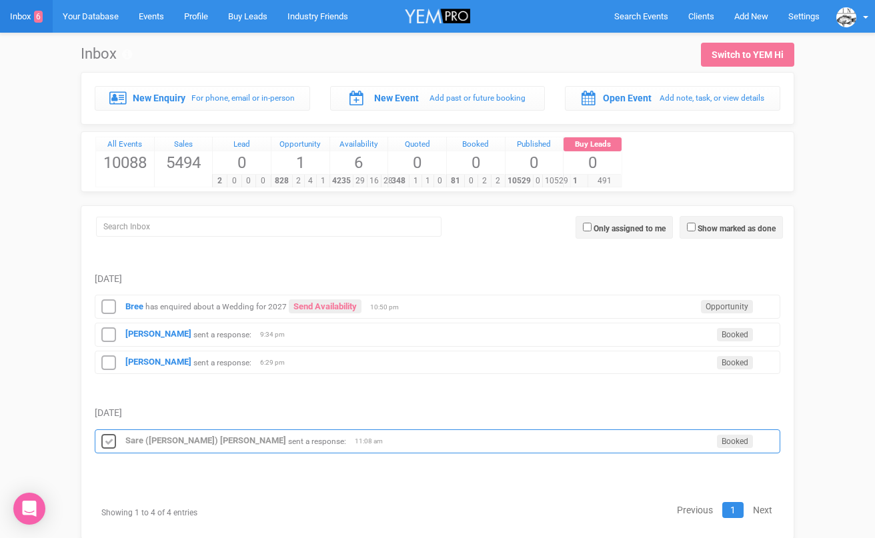
click at [107, 435] on icon at bounding box center [109, 441] width 20 height 17
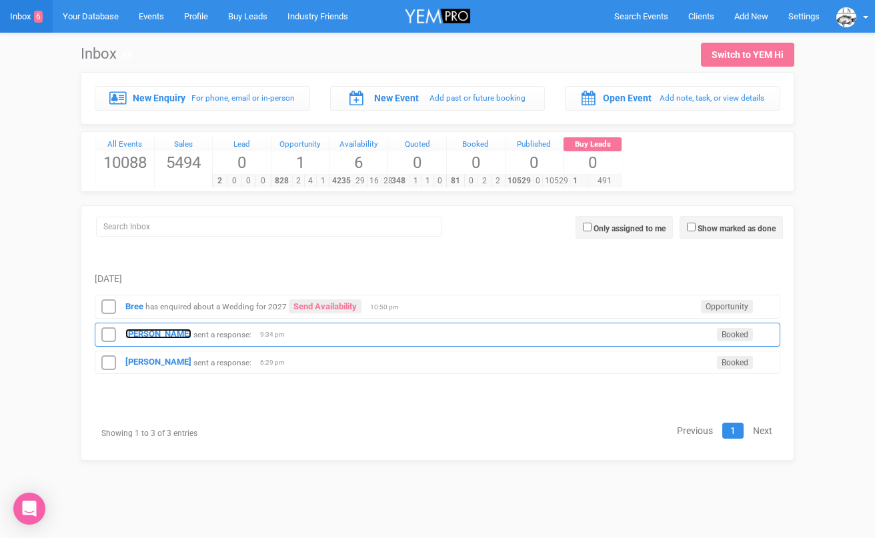
click at [175, 336] on strong "[PERSON_NAME]" at bounding box center [158, 334] width 66 height 10
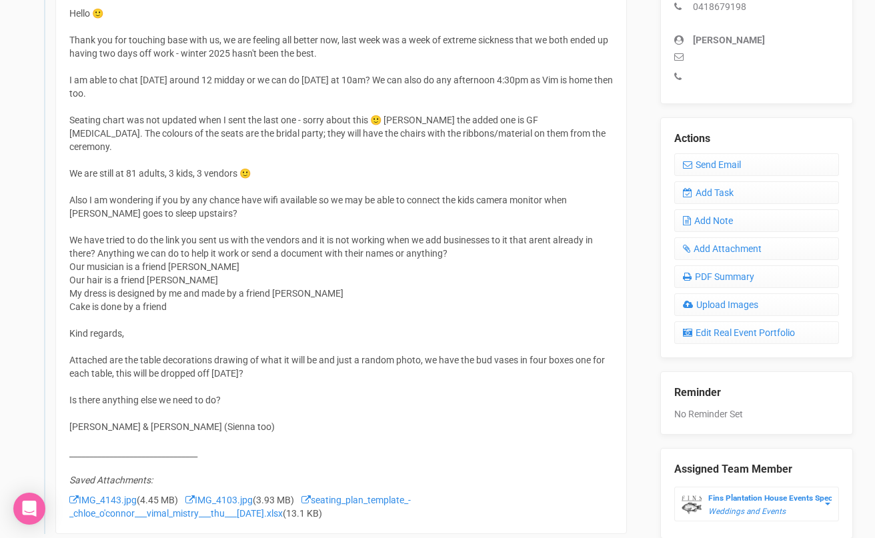
scroll to position [476, 0]
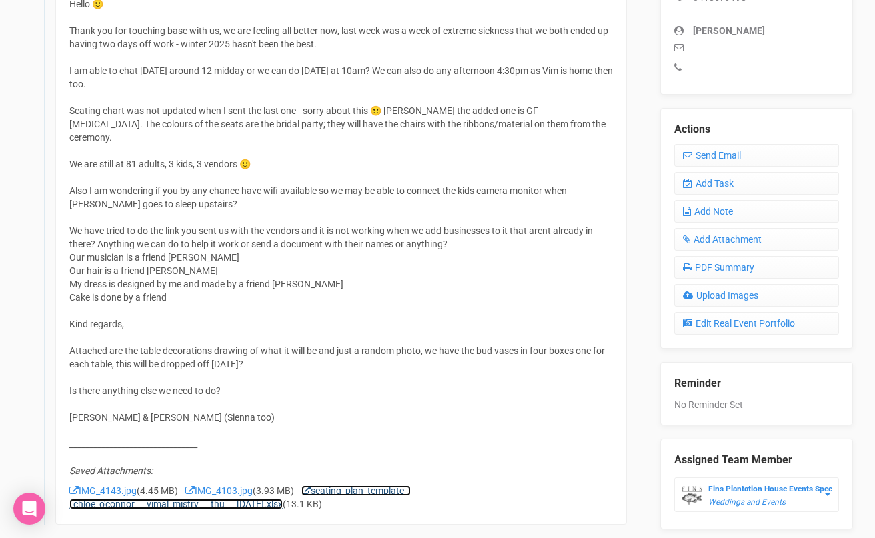
click at [349, 485] on link "seating_plan_template_-_chloe_o'connor___vimal_mistry___thu___[DATE].xlsx" at bounding box center [239, 497] width 341 height 24
